Goal: Task Accomplishment & Management: Manage account settings

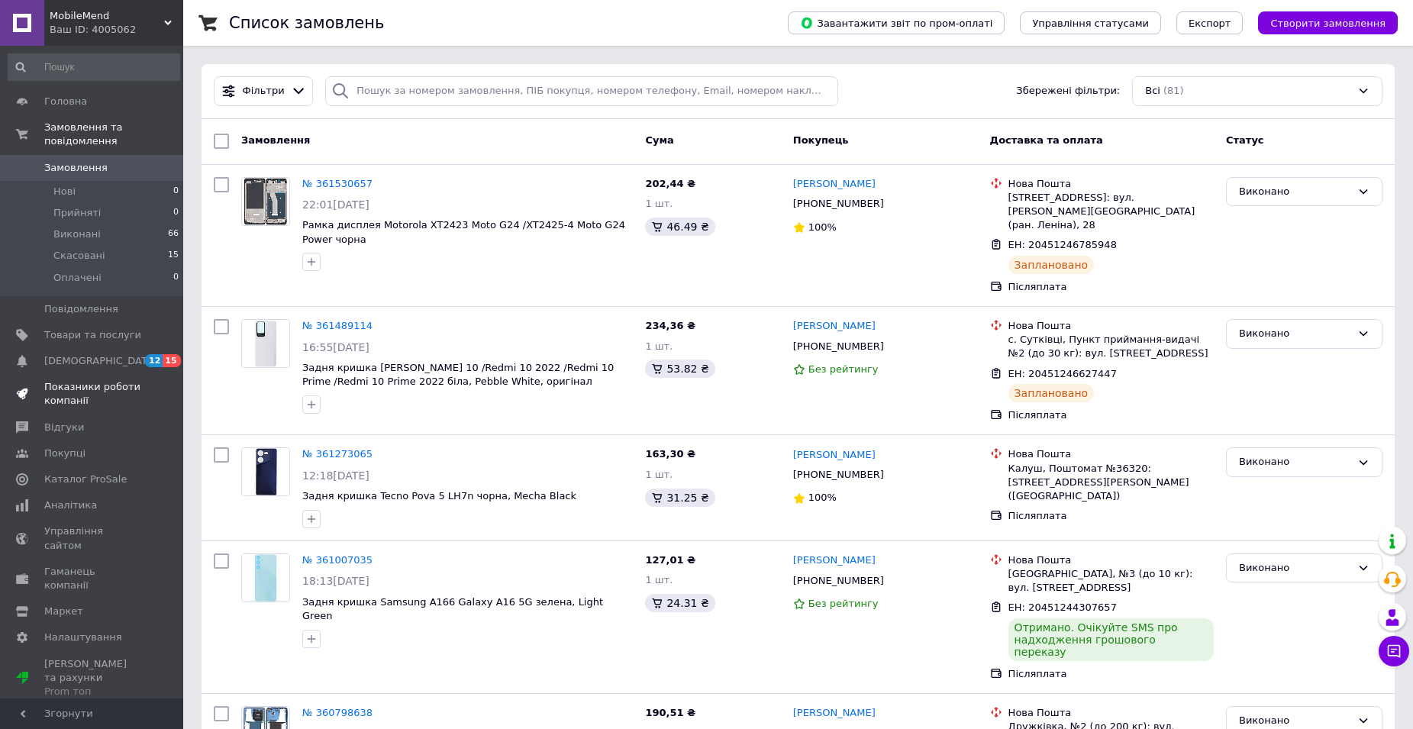
click at [85, 384] on span "Показники роботи компанії" at bounding box center [92, 393] width 97 height 27
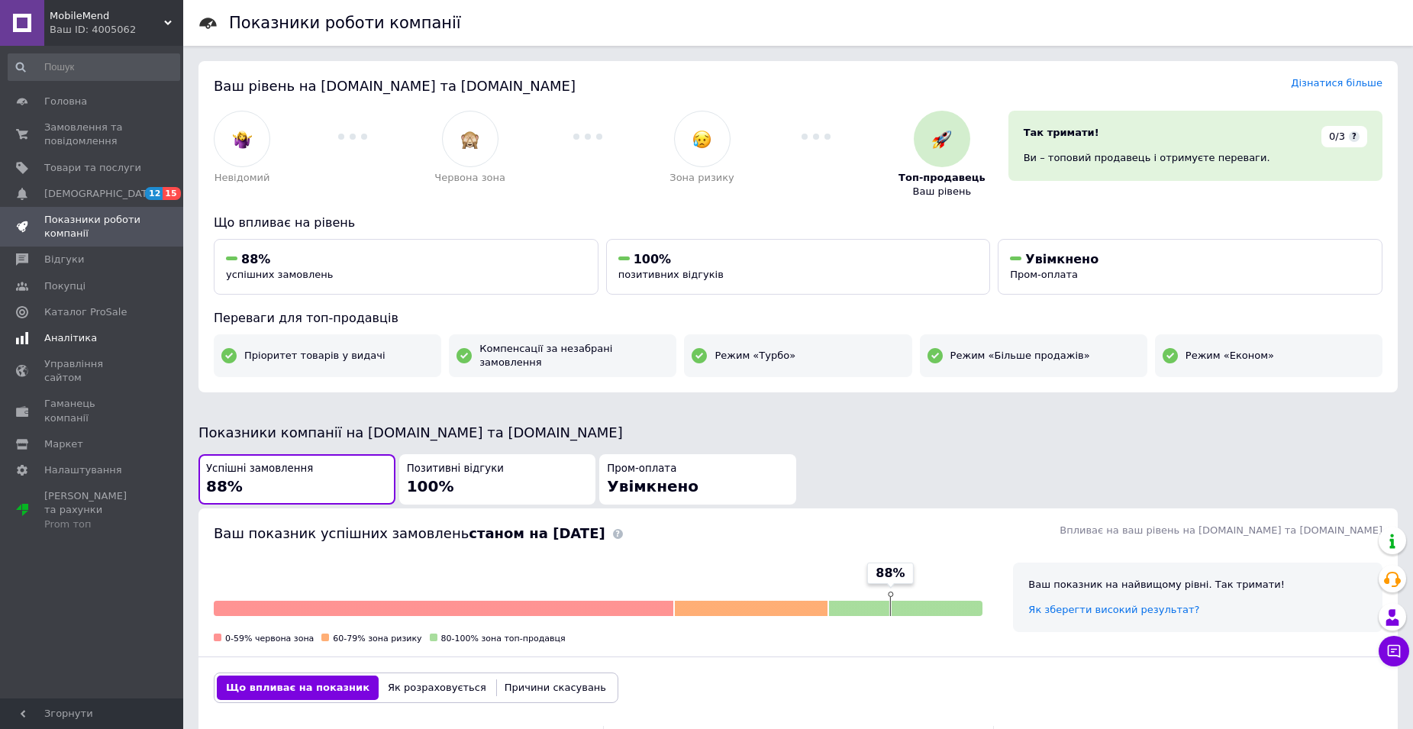
click at [73, 337] on span "Аналітика" at bounding box center [70, 338] width 53 height 14
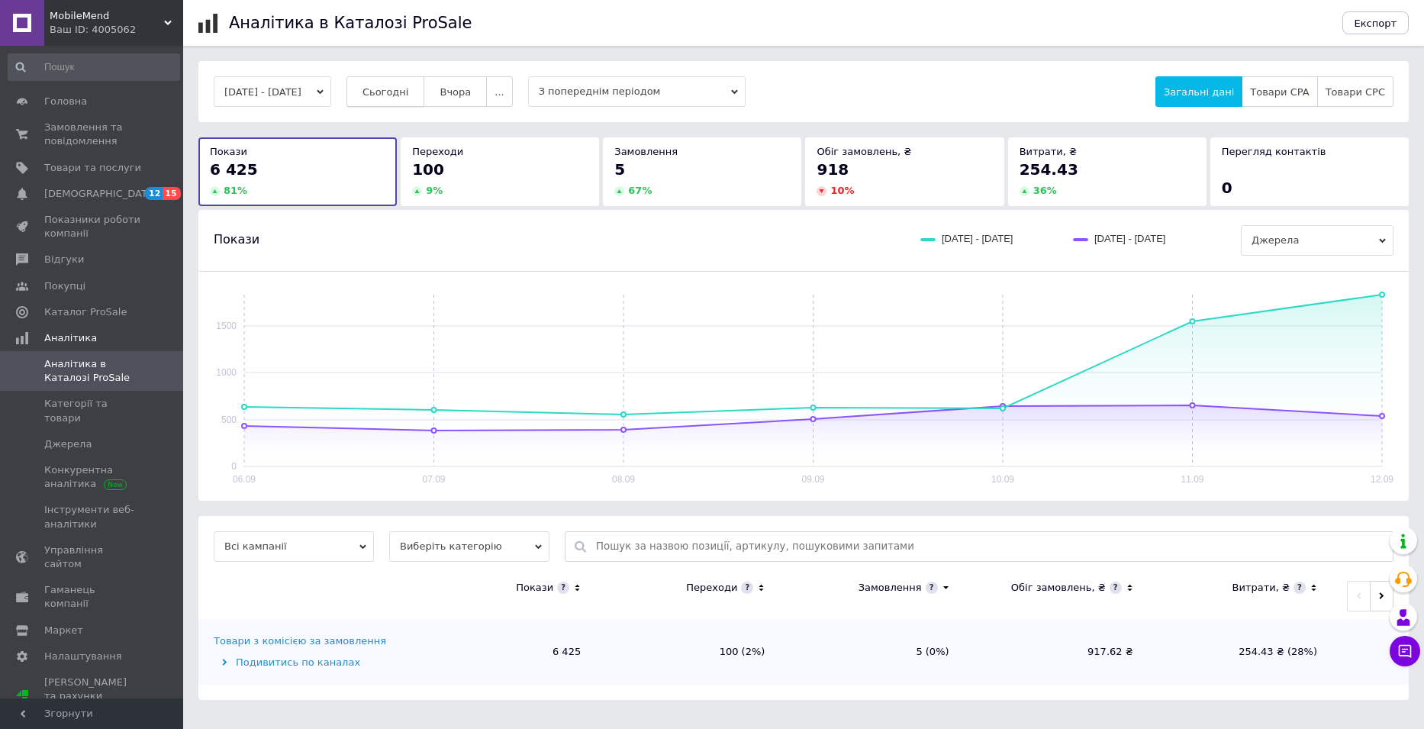
click at [410, 80] on button "Сьогодні" at bounding box center [386, 91] width 79 height 31
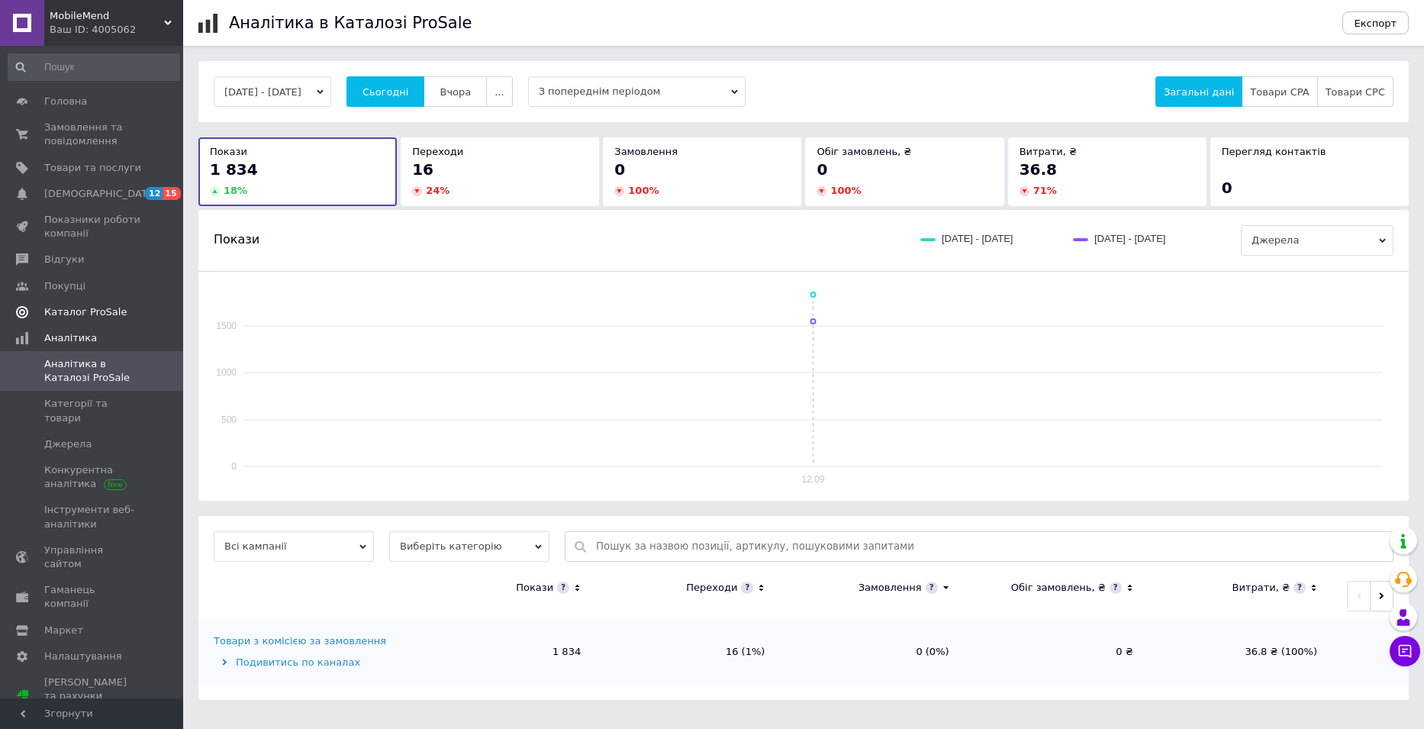
click at [89, 308] on span "Каталог ProSale" at bounding box center [85, 312] width 82 height 14
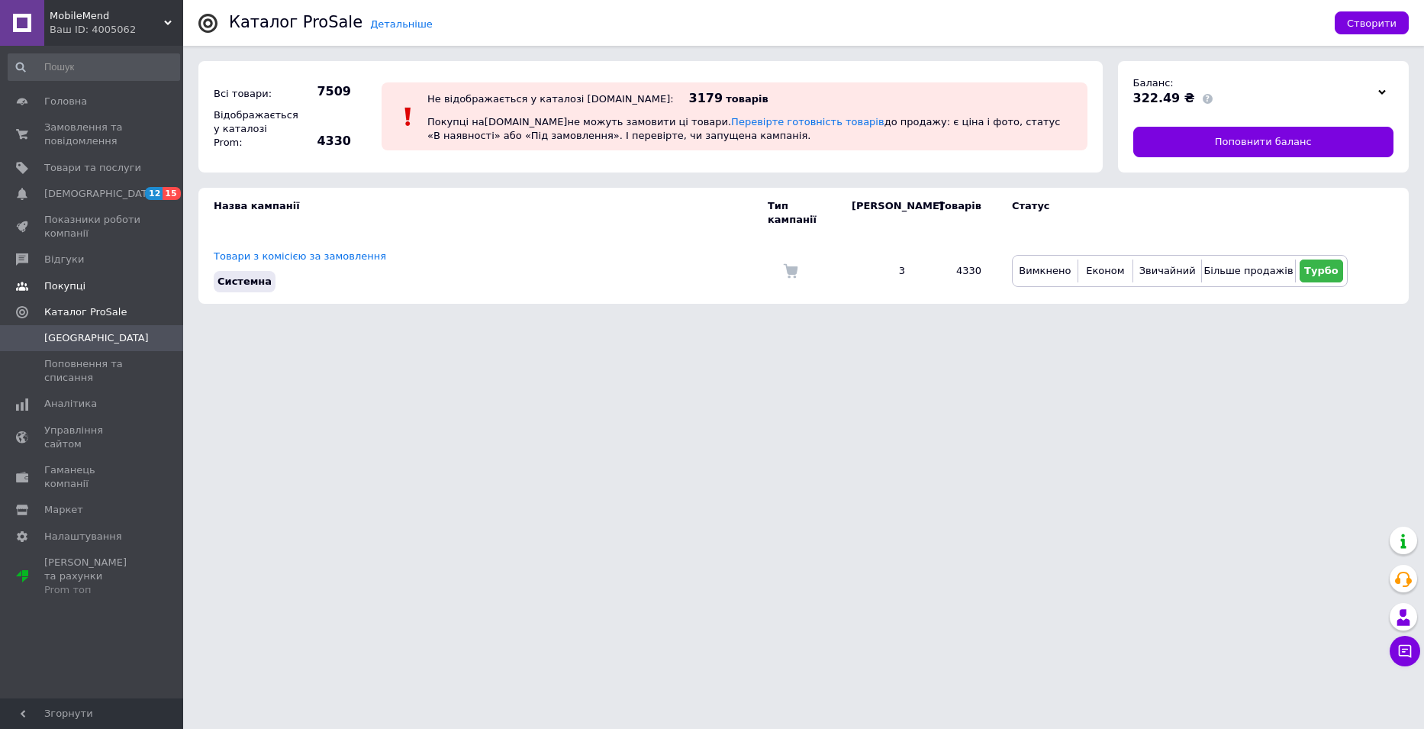
click at [82, 285] on span "Покупці" at bounding box center [92, 286] width 97 height 14
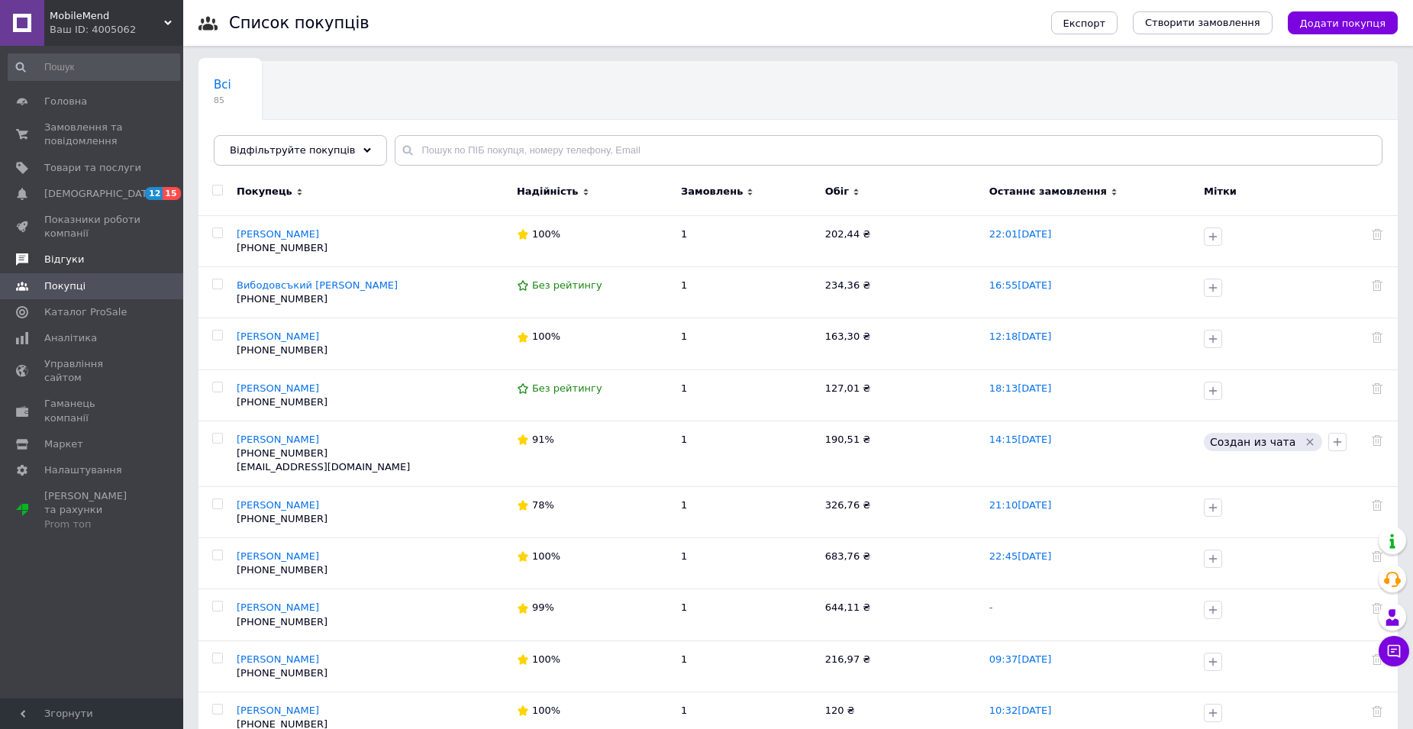
click at [100, 250] on link "Відгуки" at bounding box center [94, 260] width 188 height 26
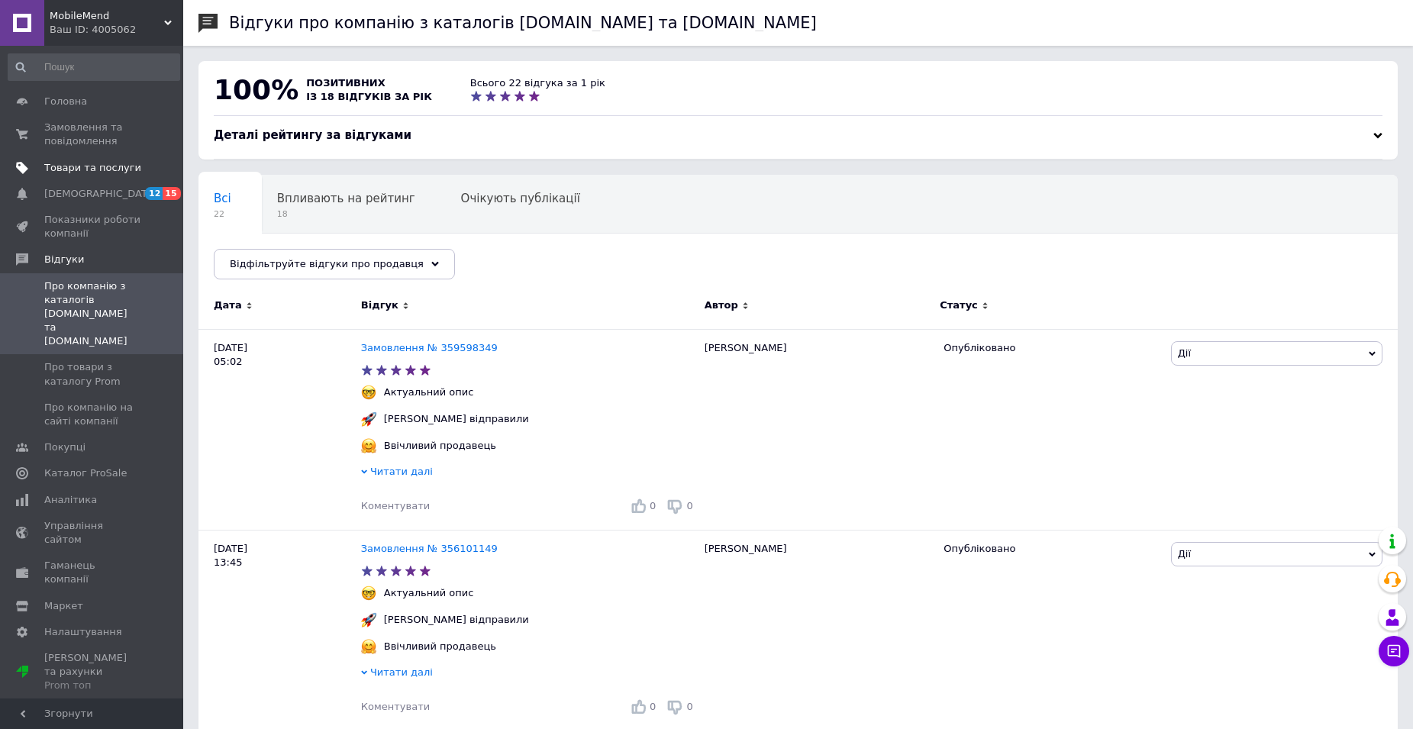
click at [85, 173] on span "Товари та послуги" at bounding box center [92, 168] width 97 height 14
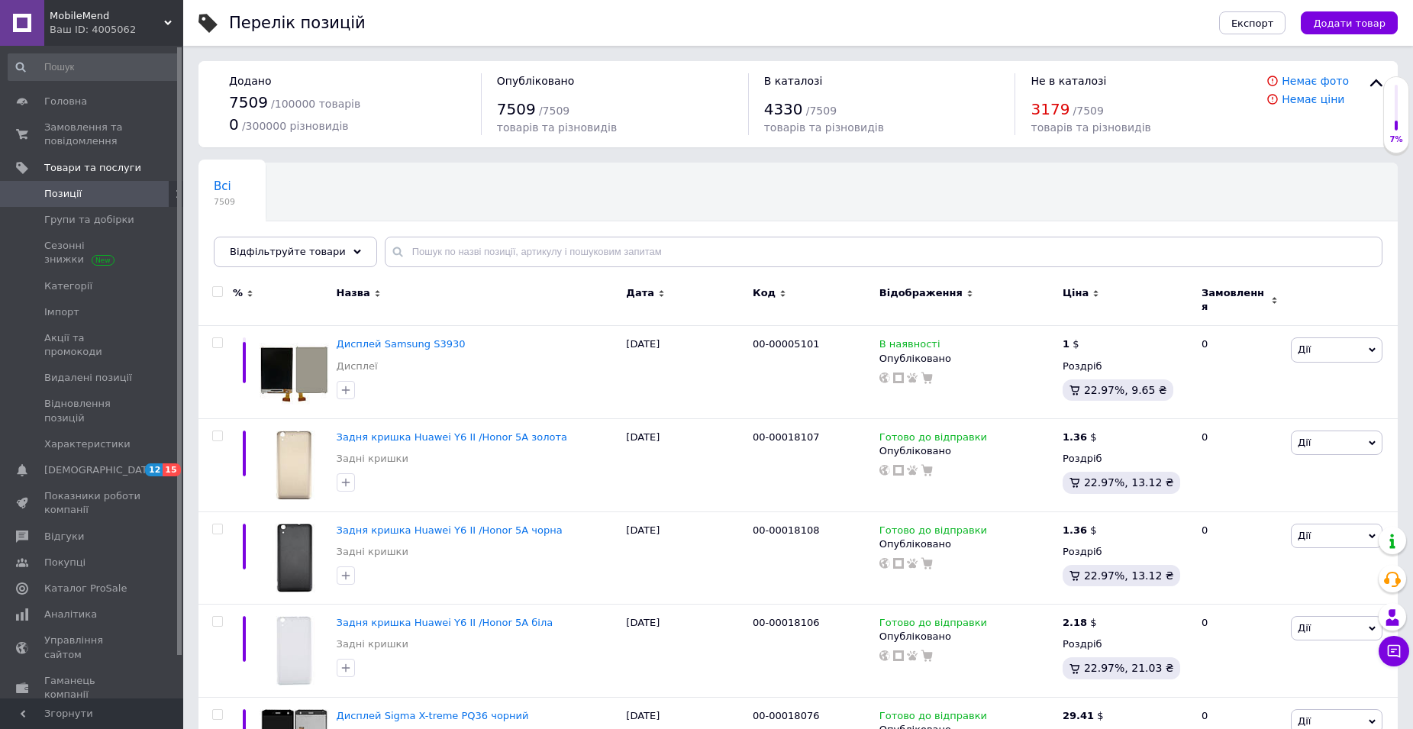
click at [910, 291] on span "Відображення" at bounding box center [920, 293] width 83 height 14
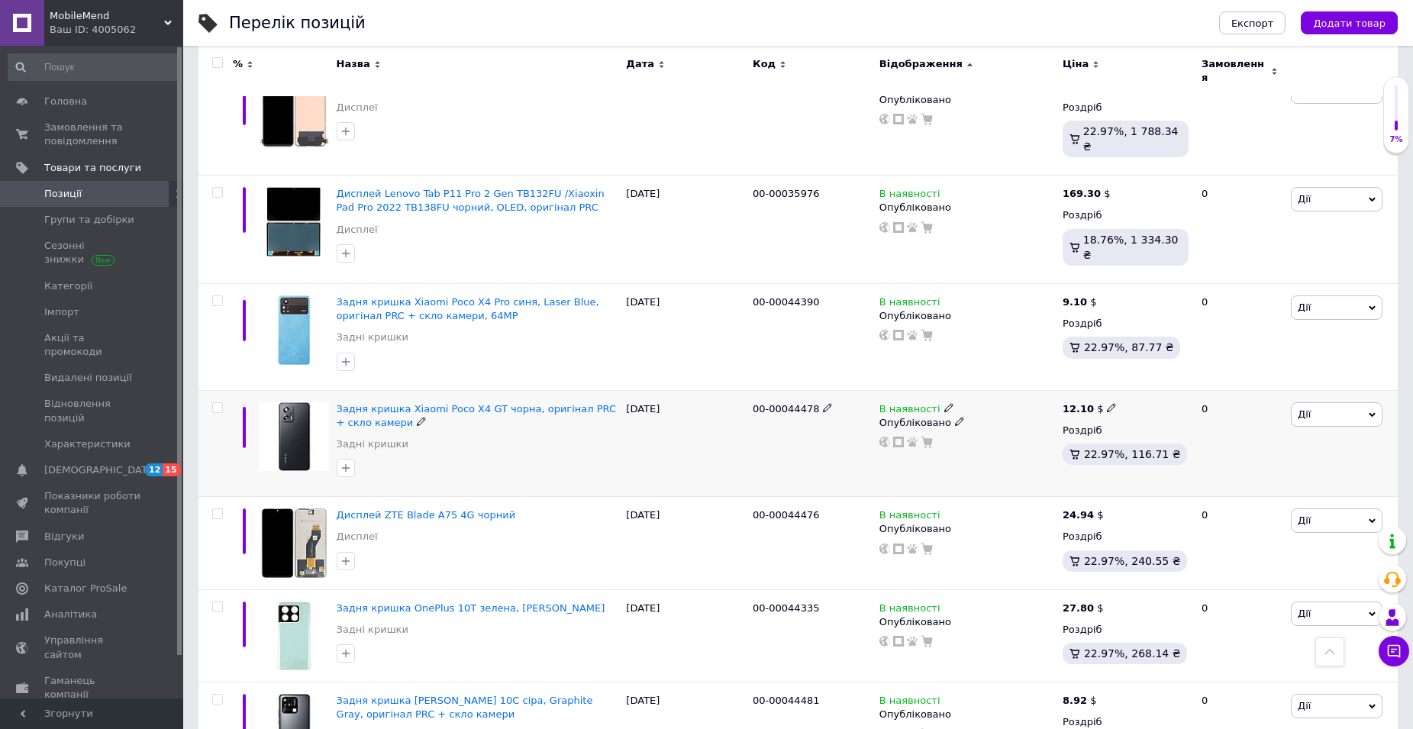
scroll to position [1603, 0]
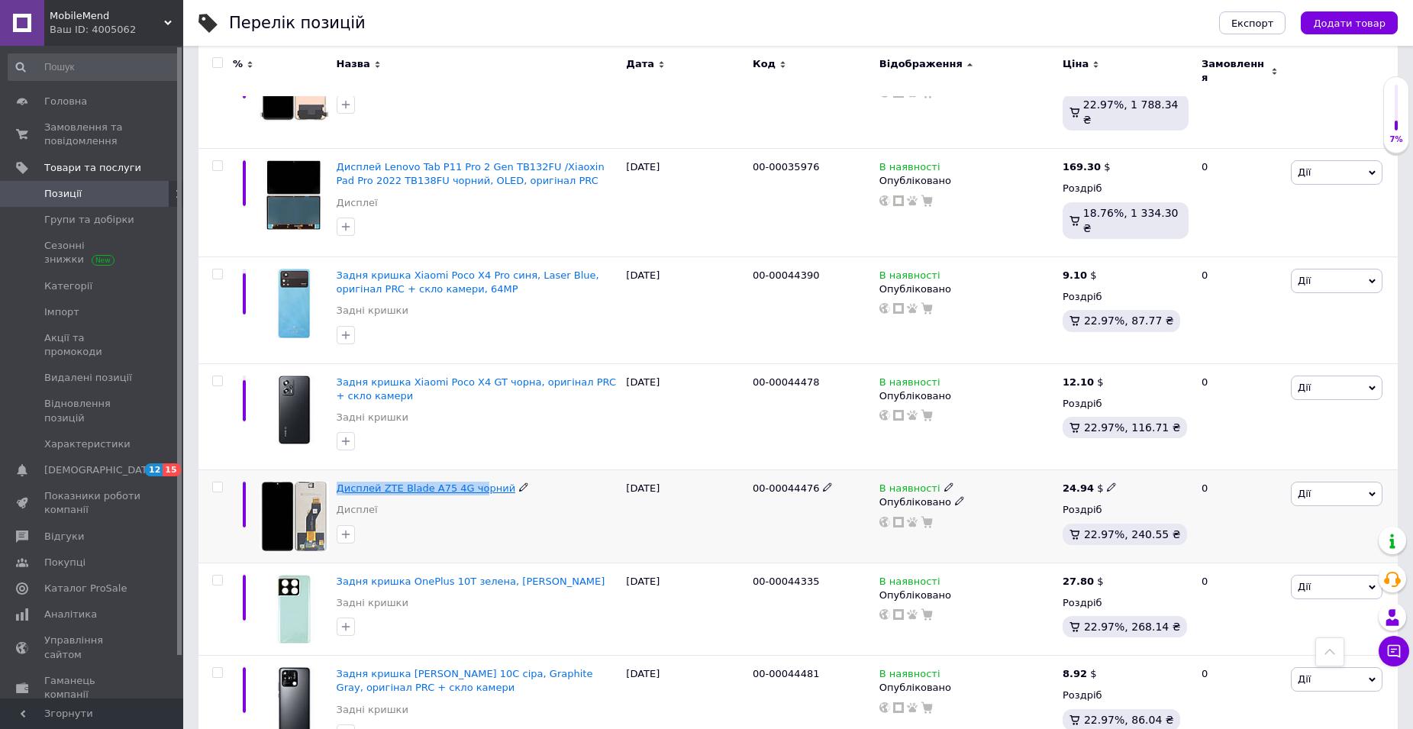
drag, startPoint x: 334, startPoint y: 434, endPoint x: 469, endPoint y: 440, distance: 135.2
click at [469, 470] on div "Дисплей ZTE Blade A75 4G чорний Дисплеї" at bounding box center [478, 516] width 290 height 93
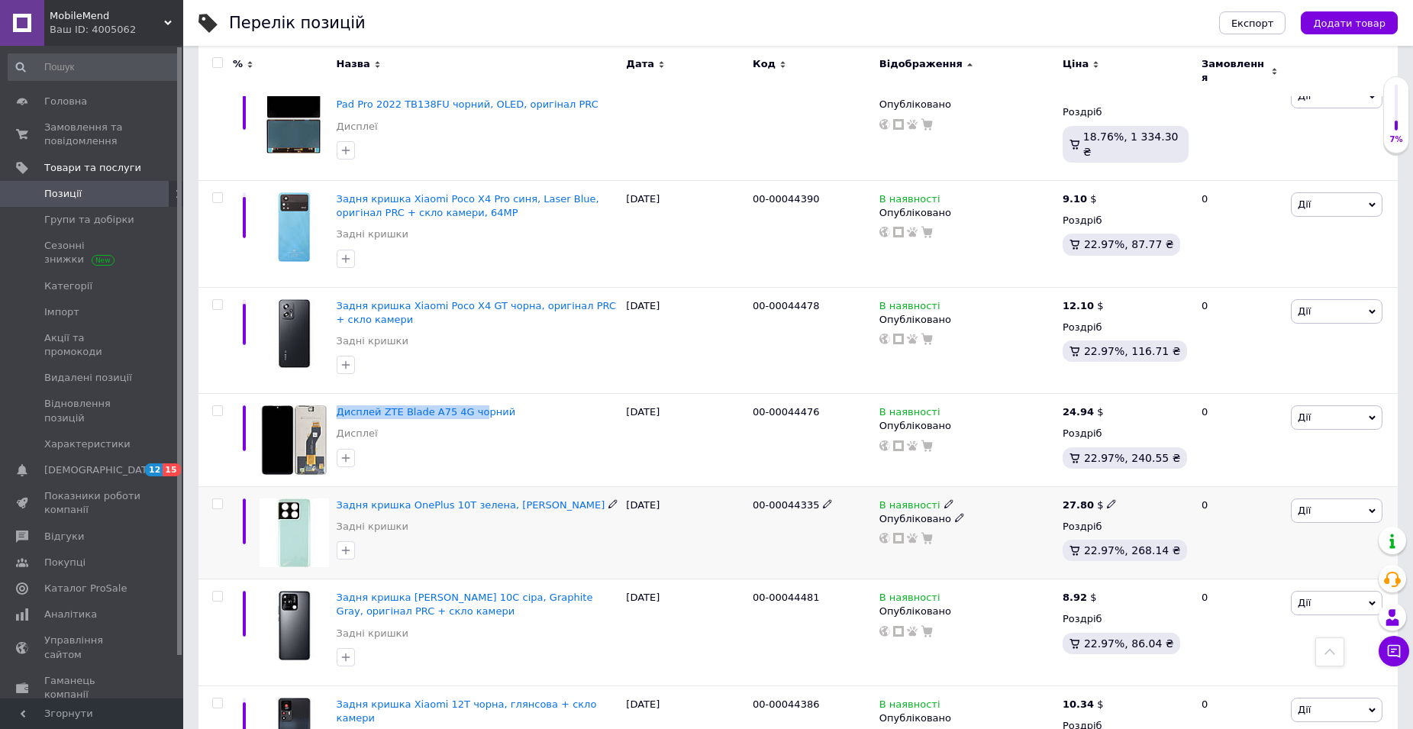
click at [469, 538] on div at bounding box center [478, 550] width 289 height 24
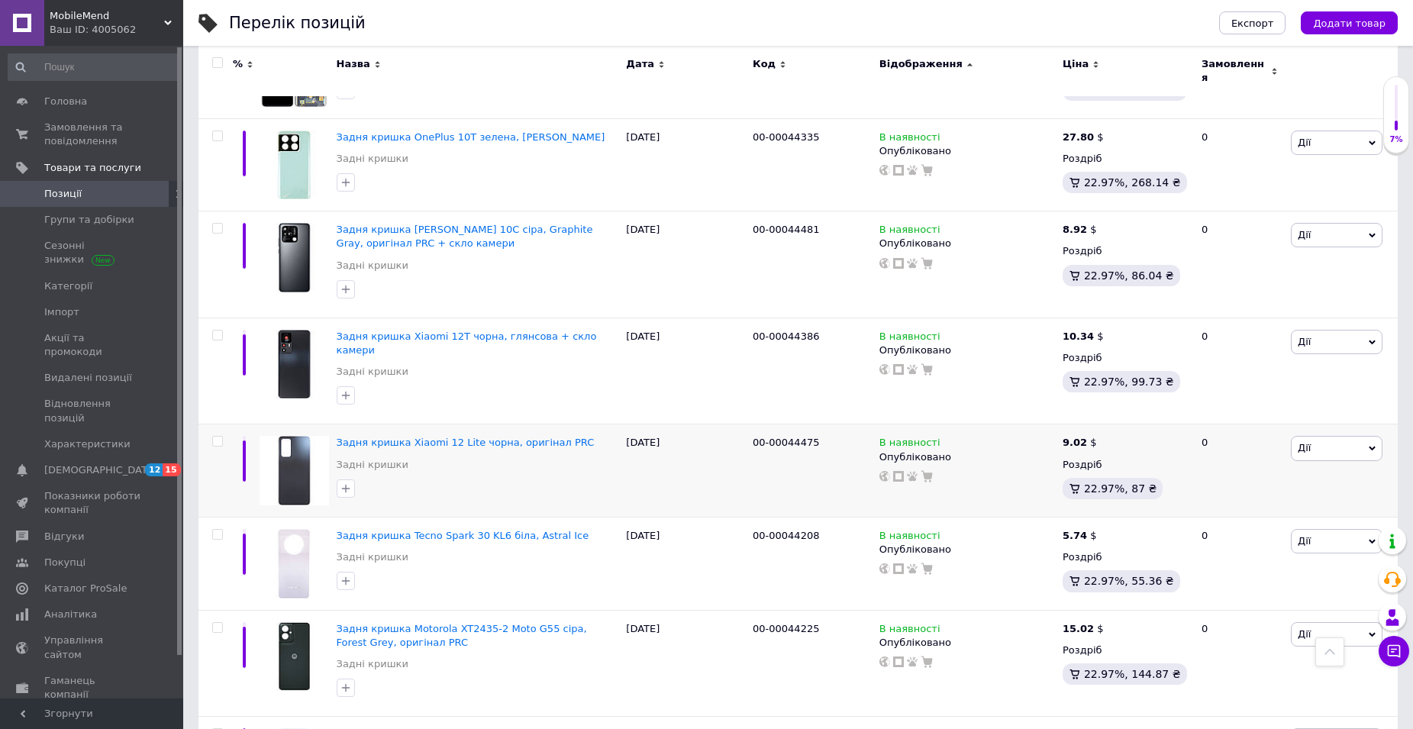
scroll to position [2061, 0]
